Goal: Complete application form

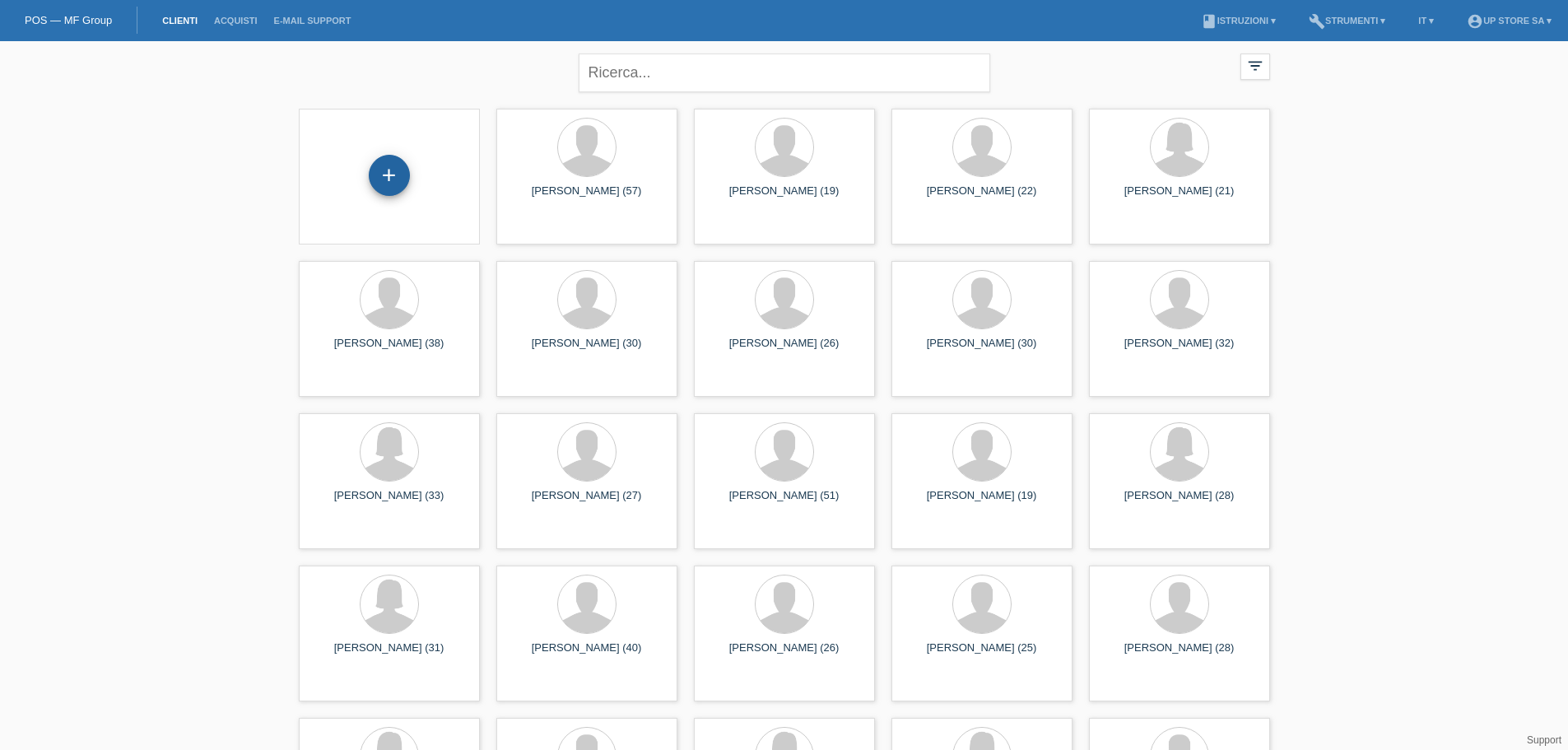
click at [393, 173] on div "+" at bounding box center [389, 175] width 41 height 41
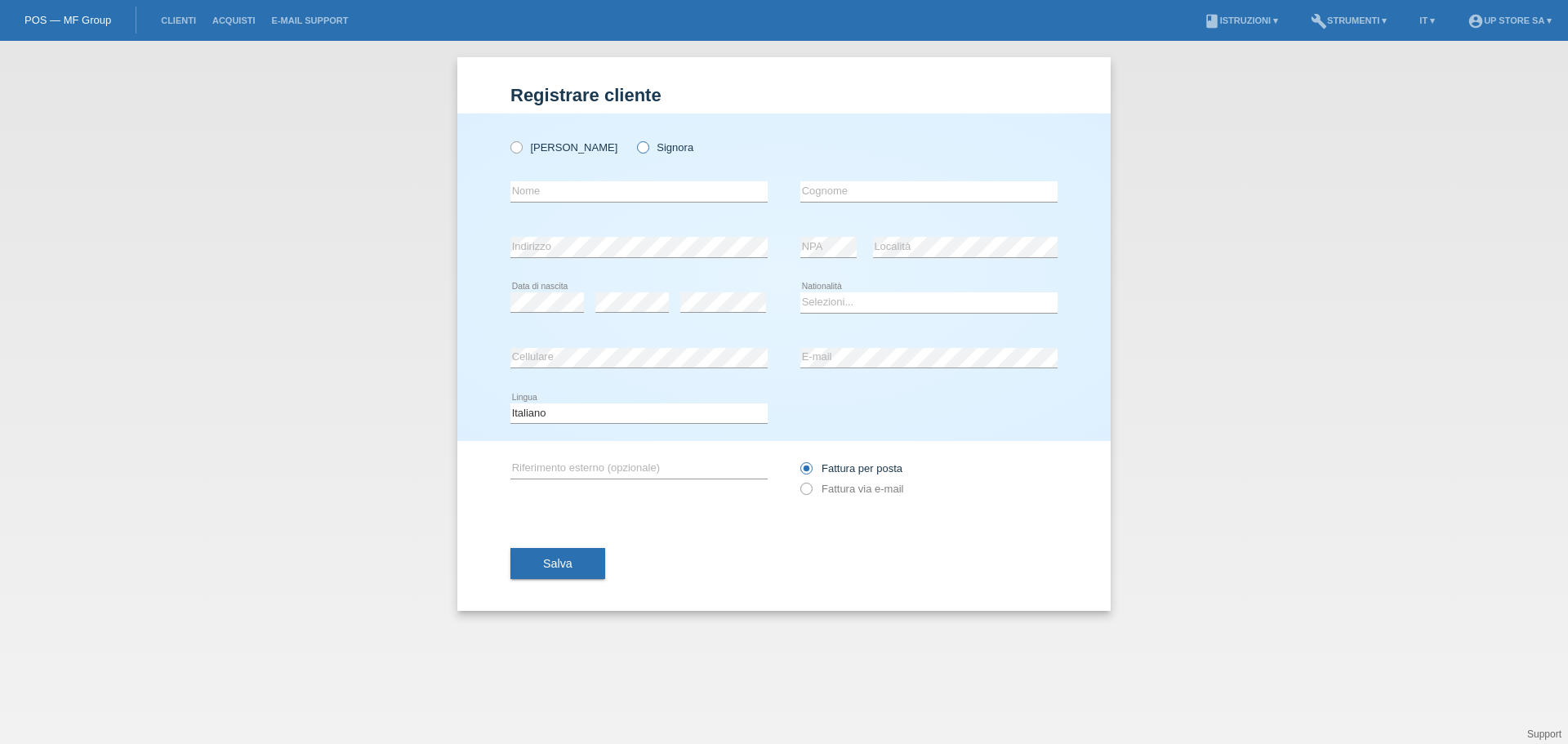
click at [634, 138] on icon at bounding box center [634, 138] width 0 height 0
click at [637, 152] on input "Signora" at bounding box center [642, 146] width 11 height 11
radio input "true"
click at [583, 184] on input "text" at bounding box center [638, 191] width 257 height 20
type input "Cheyenne"
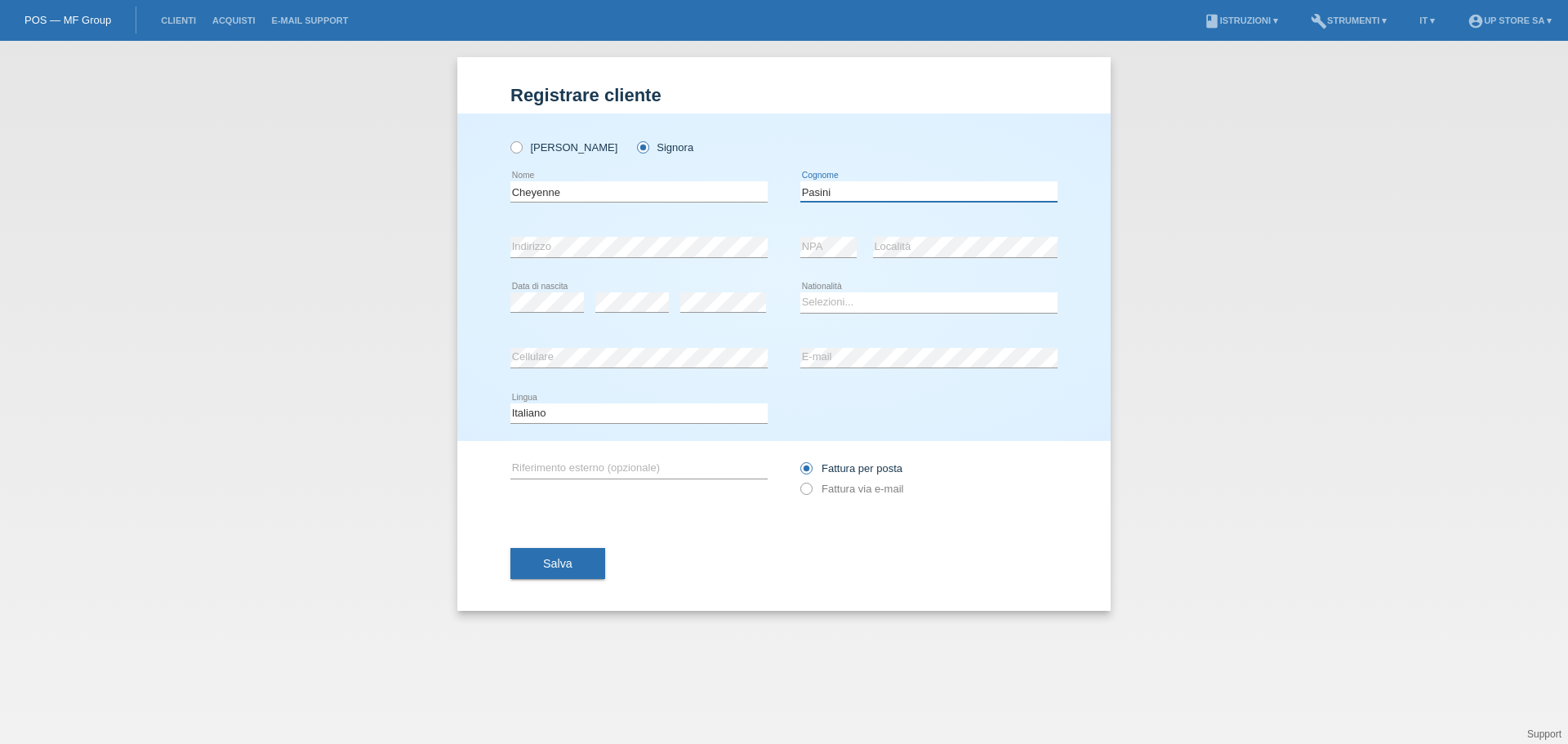
type input "Pasini"
click at [849, 296] on select "Selezioni... Svizzera Austria Germania Liechtenstein ------------ Afghanistan A…" at bounding box center [928, 302] width 257 height 20
select select "CH"
click at [800, 292] on select "Selezioni... Svizzera Austria Germania Liechtenstein ------------ Afghanistan A…" at bounding box center [928, 302] width 257 height 20
click at [812, 484] on label "Fattura via e-mail" at bounding box center [852, 488] width 103 height 12
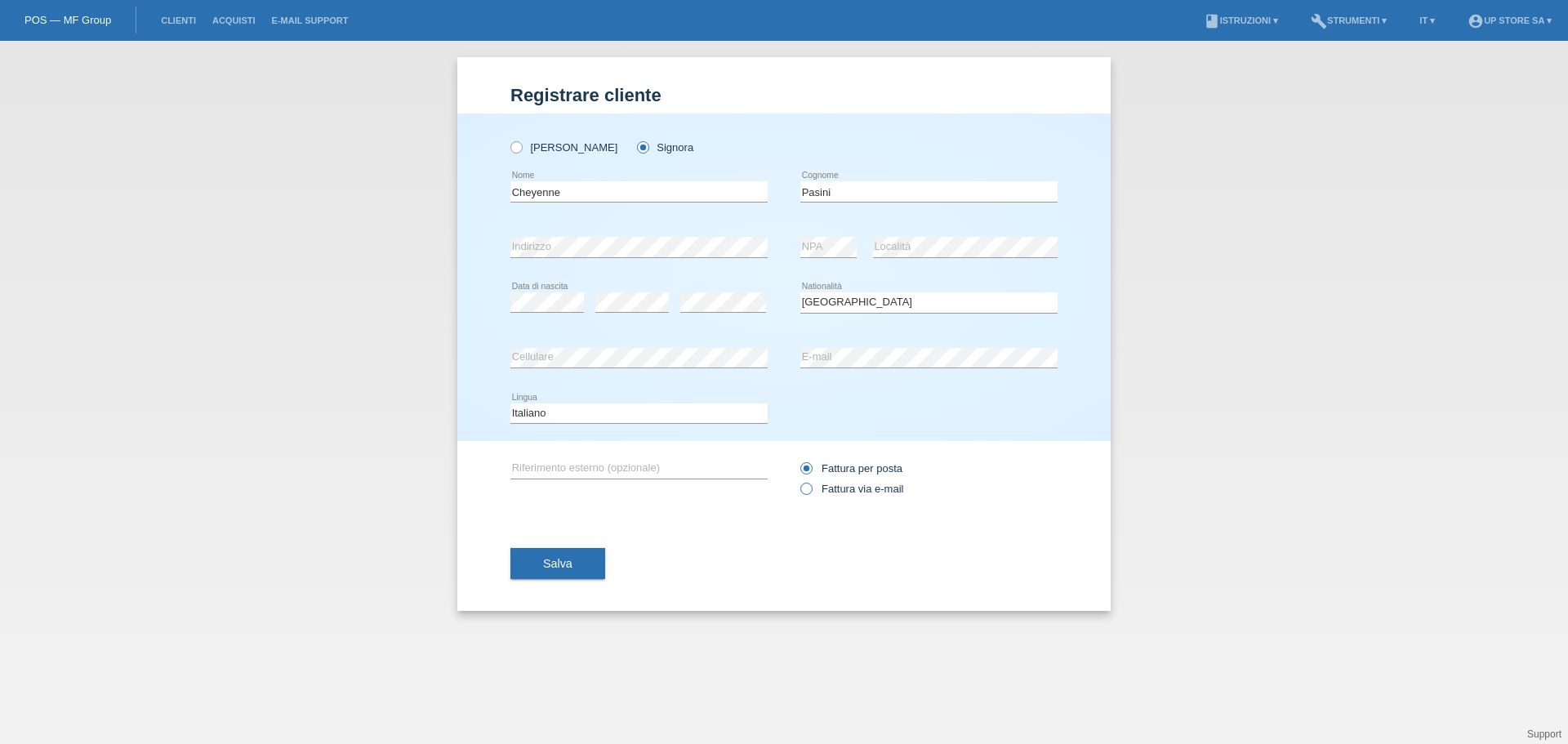
click at [811, 484] on input "Fattura via e-mail" at bounding box center [805, 492] width 11 height 20
radio input "true"
click at [570, 554] on button "Salva" at bounding box center [557, 563] width 95 height 31
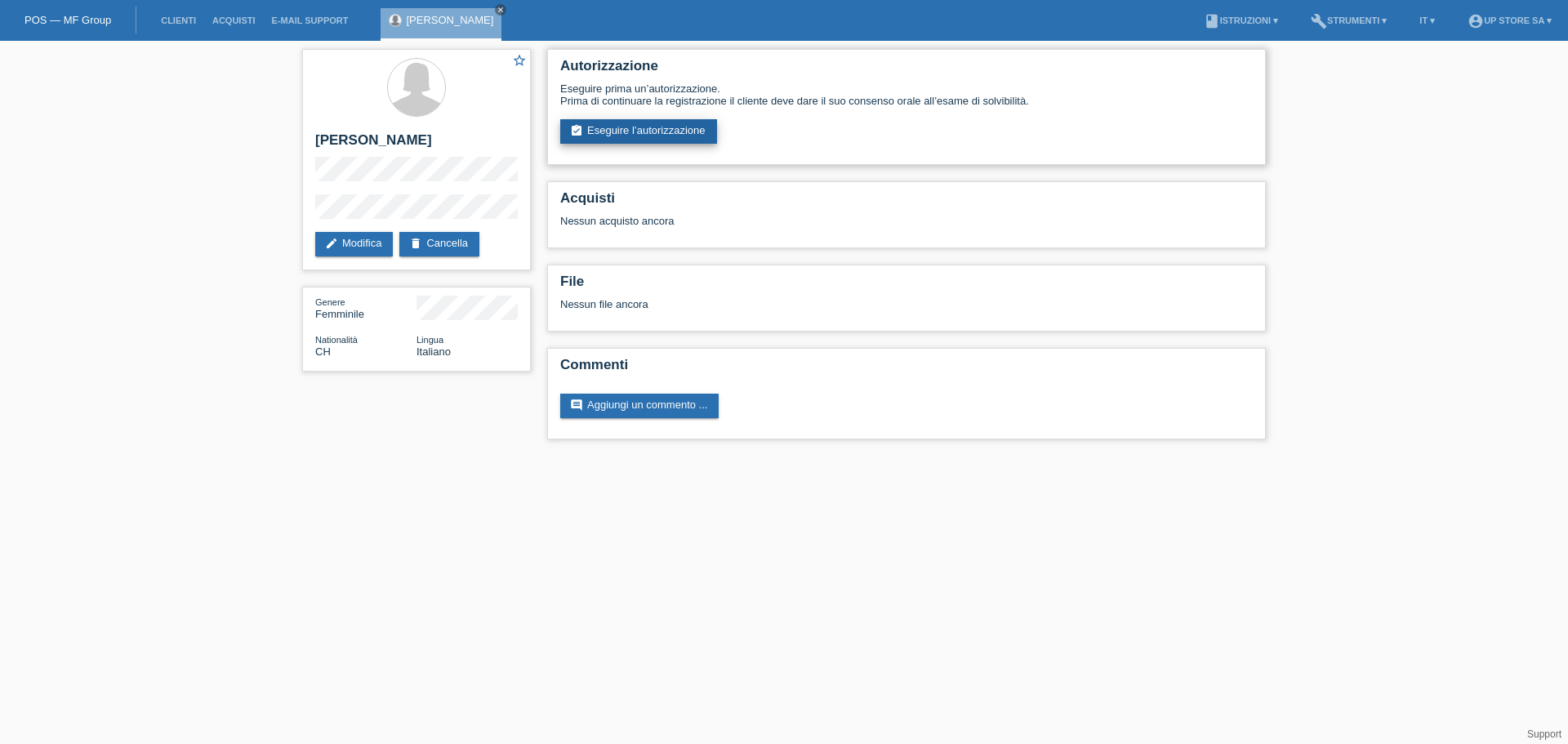
click at [638, 138] on link "assignment_turned_in Eseguire l’autorizzazione" at bounding box center [639, 132] width 157 height 25
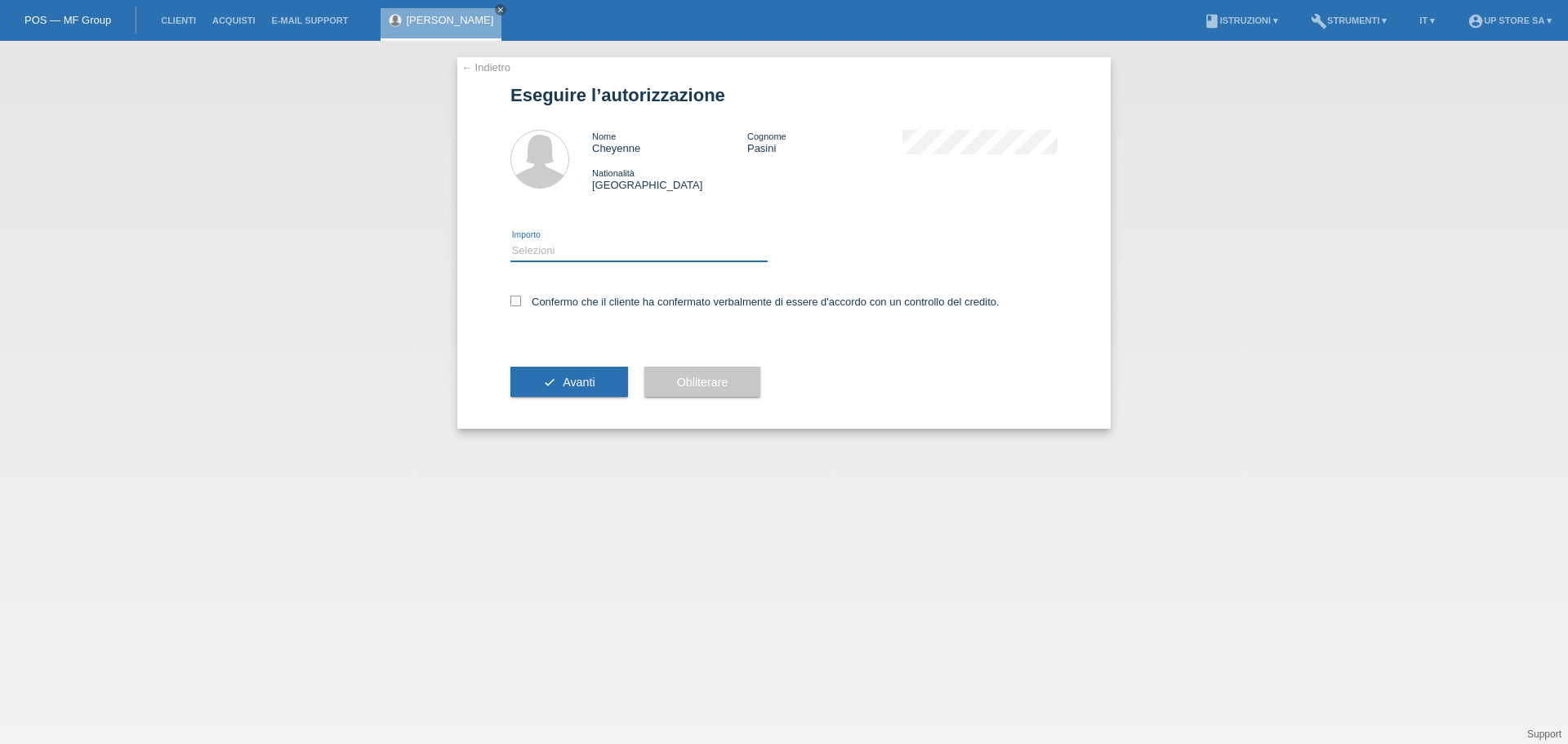
click at [599, 250] on select "Selezioni CHF 1.00 - CHF 499.00 CHF 500.00 - CHF 1'999.00 CHF 2'000.00 - CHF 6'…" at bounding box center [638, 250] width 257 height 20
select select "3"
click at [510, 241] on select "Selezioni CHF 1.00 - CHF 499.00 CHF 500.00 - CHF 1'999.00 CHF 2'000.00 - CHF 6'…" at bounding box center [638, 250] width 257 height 20
click at [517, 301] on icon at bounding box center [515, 301] width 11 height 11
click at [517, 301] on input "Confermo che il cliente ha confermato verbalmente di essere d'accordo con un co…" at bounding box center [515, 301] width 11 height 11
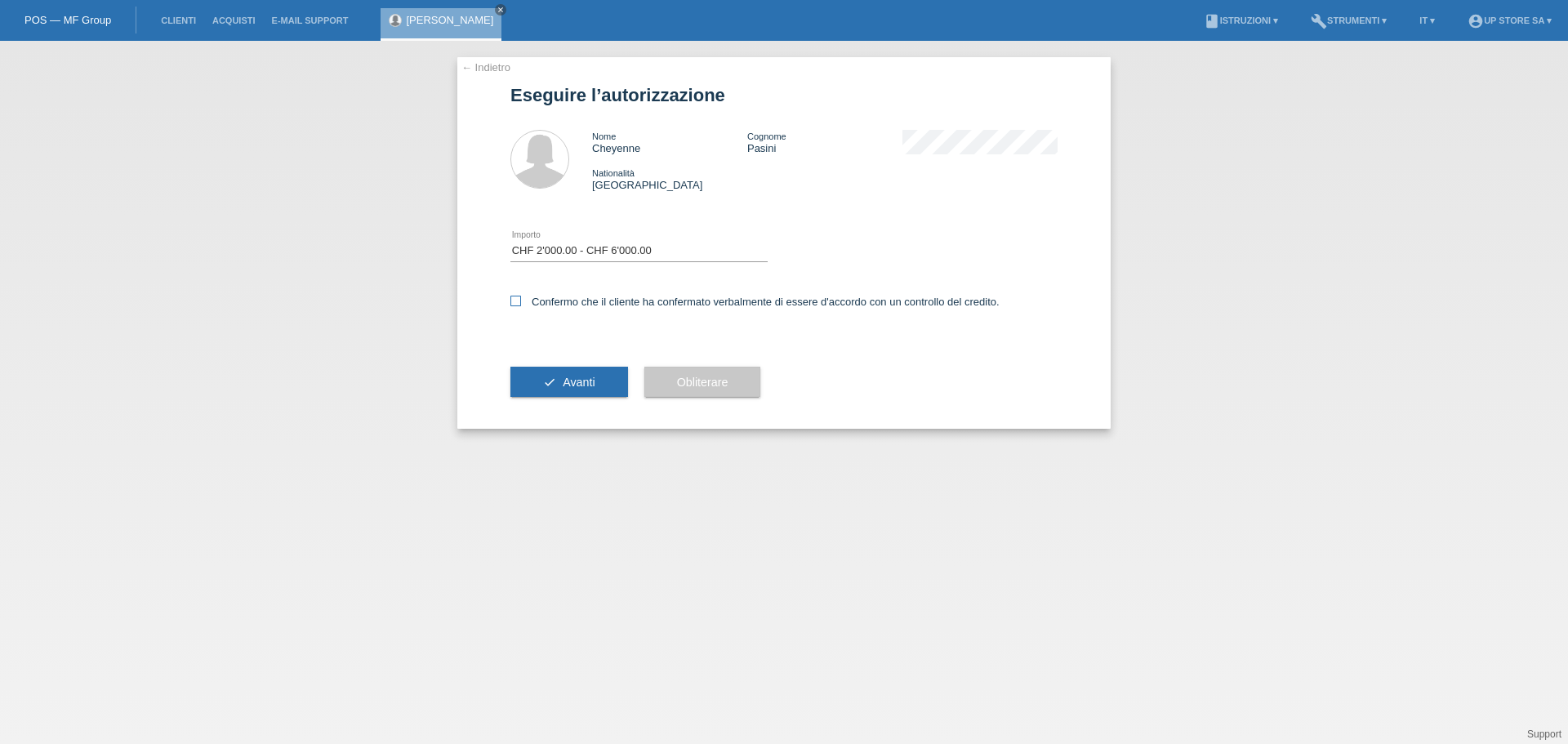
checkbox input "true"
click at [579, 388] on span "Avanti" at bounding box center [578, 382] width 32 height 13
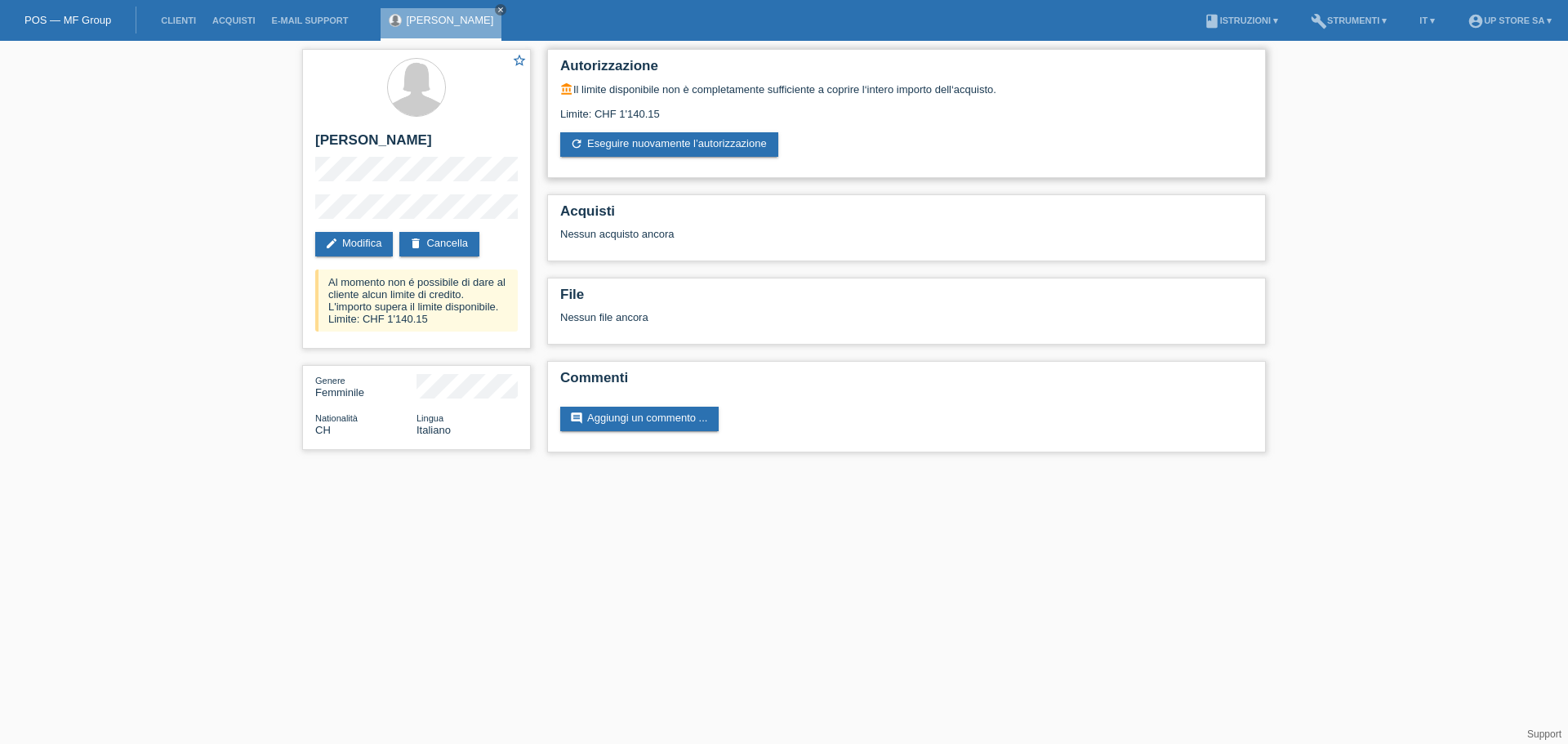
drag, startPoint x: 664, startPoint y: 115, endPoint x: 621, endPoint y: 113, distance: 43.0
click at [621, 113] on div "Limite: CHF 1'140.15" at bounding box center [906, 108] width 692 height 25
click at [1349, 143] on div "star_border [PERSON_NAME] edit Modifica delete Cancella Al momento non é possib…" at bounding box center [784, 255] width 1568 height 428
click at [1357, 217] on div "star_border [PERSON_NAME] edit Modifica delete Cancella Al momento non é possib…" at bounding box center [784, 255] width 1568 height 428
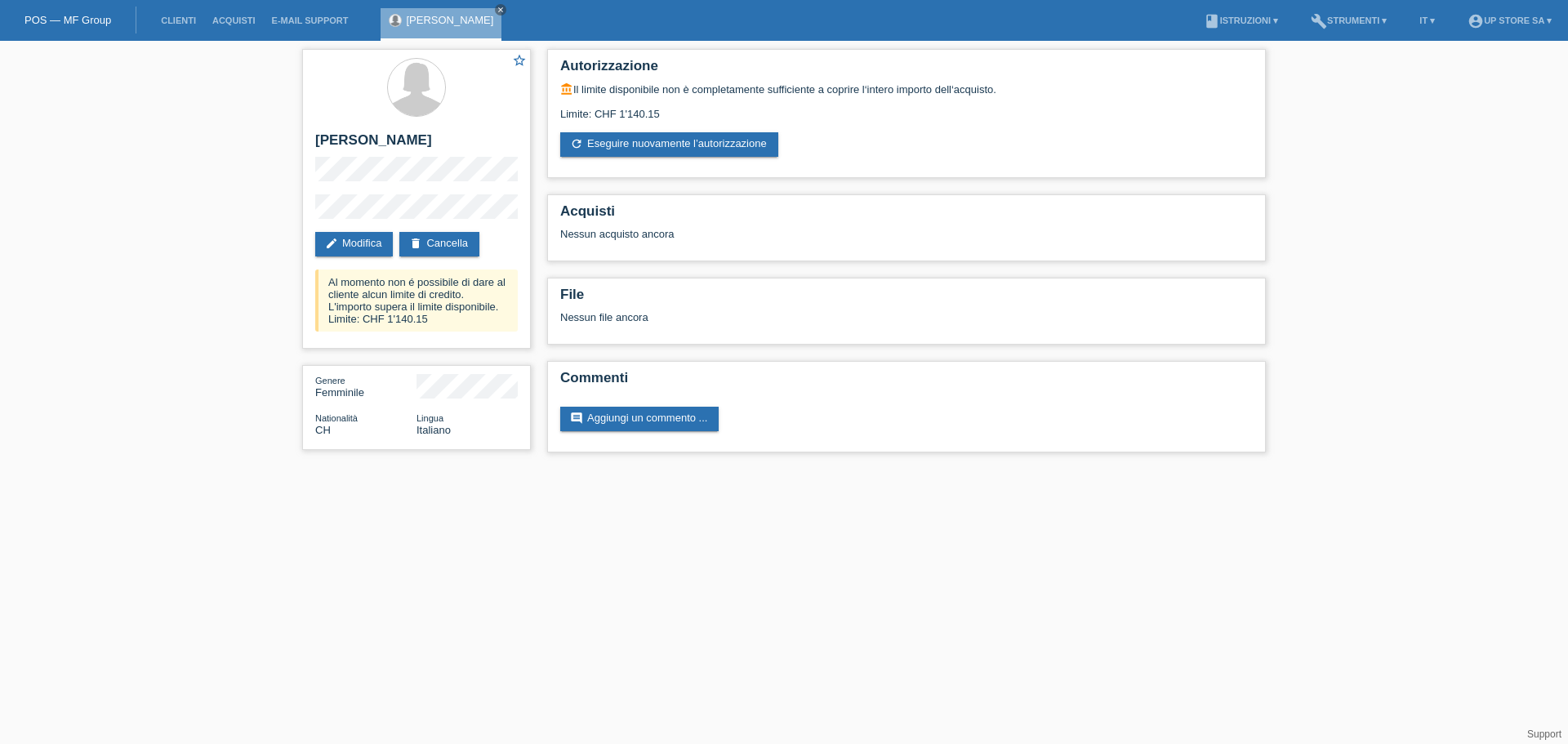
click at [1357, 217] on div "star_border [PERSON_NAME] edit Modifica delete Cancella Al momento non é possib…" at bounding box center [784, 255] width 1568 height 428
click at [1421, 322] on div "star_border [PERSON_NAME] edit Modifica delete Cancella Al momento non é possib…" at bounding box center [784, 255] width 1568 height 428
click at [1362, 230] on div "star_border [PERSON_NAME] edit Modifica delete Cancella Al momento non é possib…" at bounding box center [784, 255] width 1568 height 428
click at [1321, 178] on div "star_border [PERSON_NAME] edit Modifica delete Cancella Al momento non é possib…" at bounding box center [784, 255] width 1568 height 428
click at [1055, 134] on div "account_balance Il limite disponibile non è completamente sufficiente a coprire…" at bounding box center [906, 119] width 692 height 74
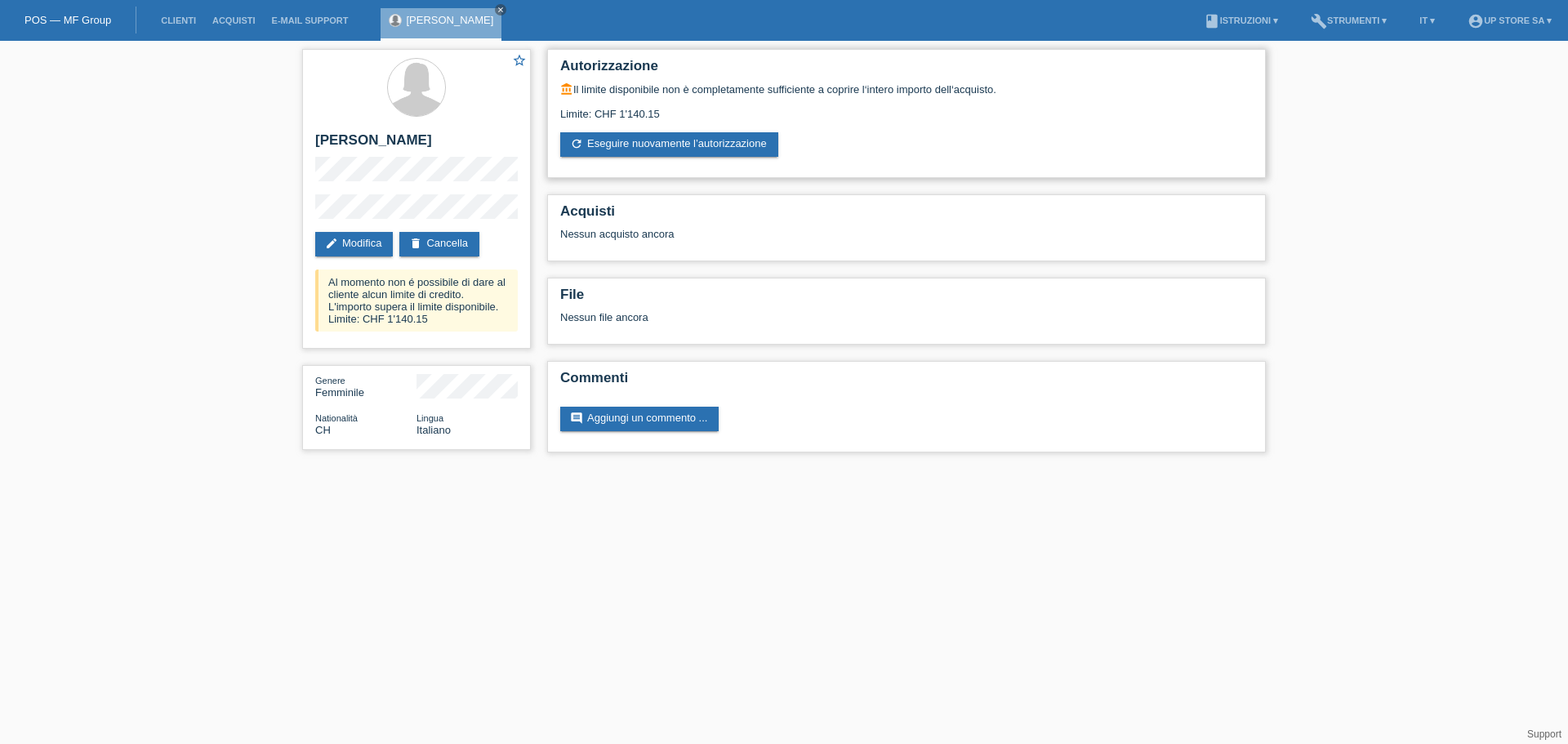
click at [989, 133] on div "account_balance Il limite disponibile non è completamente sufficiente a coprire…" at bounding box center [906, 119] width 692 height 74
click at [82, 251] on div "star_border [PERSON_NAME] edit Modifica delete Cancella Al momento non é possib…" at bounding box center [784, 255] width 1568 height 428
click at [1356, 218] on div "star_border [PERSON_NAME] edit Modifica delete Cancella Al momento non é possib…" at bounding box center [784, 255] width 1568 height 428
click at [1349, 296] on div "star_border [PERSON_NAME] edit Modifica delete Cancella Al momento non é possib…" at bounding box center [784, 255] width 1568 height 428
click at [1309, 327] on div "star_border [PERSON_NAME] edit Modifica delete Cancella Al momento non é possib…" at bounding box center [784, 255] width 1568 height 428
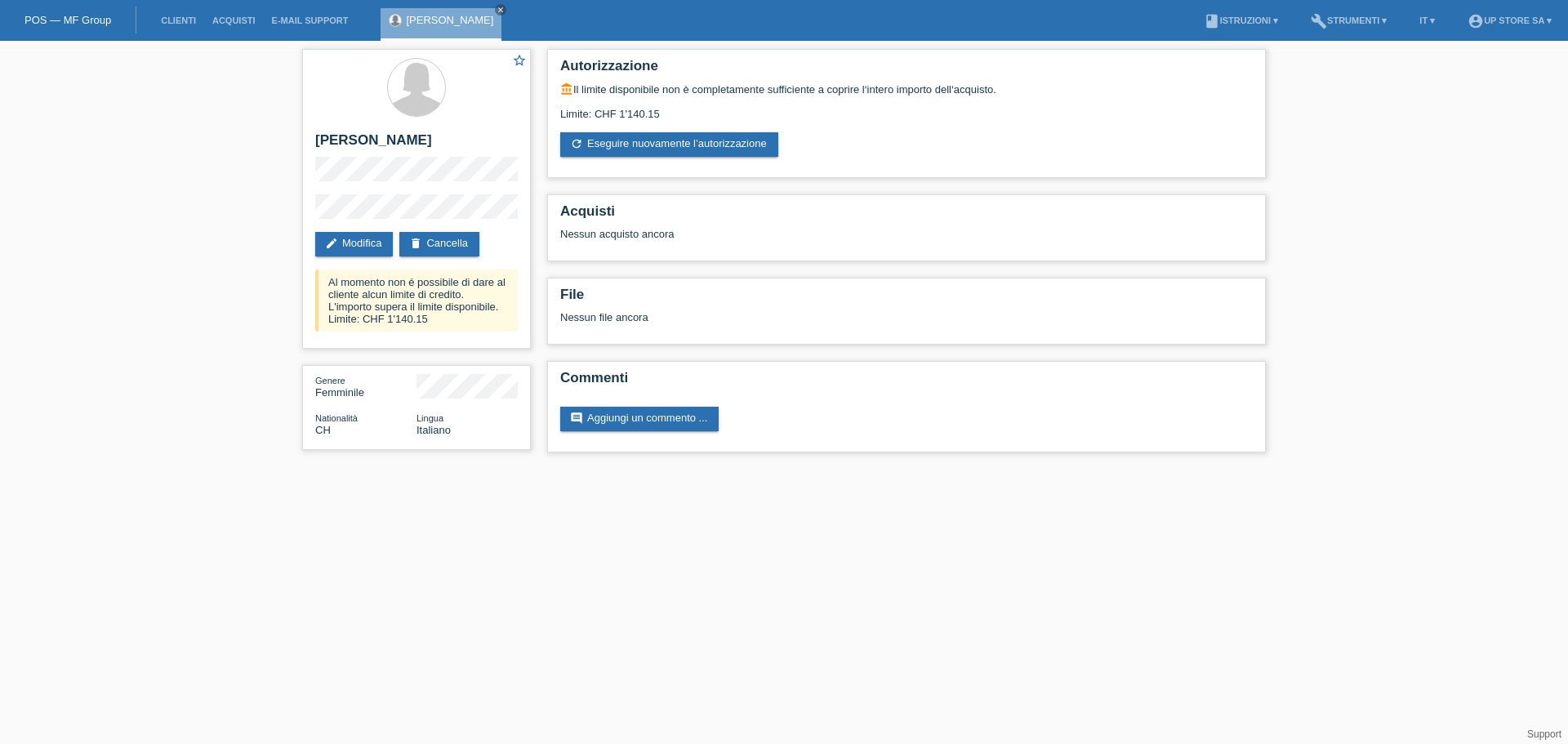
click at [1355, 250] on div "star_border [PERSON_NAME] edit Modifica delete Cancella Al momento non é possib…" at bounding box center [784, 255] width 1568 height 428
click at [497, 11] on icon "close" at bounding box center [500, 10] width 9 height 9
click at [1309, 169] on div "star_border [PERSON_NAME] edit Modifica delete Cancella Al momento non é possib…" at bounding box center [784, 255] width 1568 height 428
click at [1304, 214] on div "star_border [PERSON_NAME] edit Modifica delete Cancella Al momento non é possib…" at bounding box center [784, 255] width 1568 height 428
click at [1329, 324] on div "star_border [PERSON_NAME] edit Modifica delete Cancella Al momento non é possib…" at bounding box center [784, 255] width 1568 height 428
